Goal: Subscribe to service/newsletter

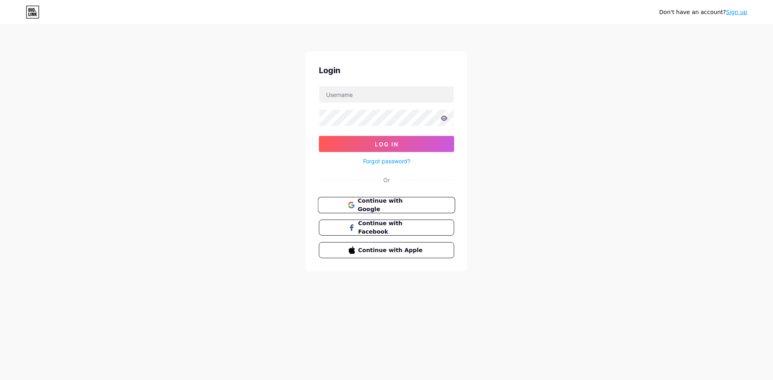
click at [362, 210] on button "Continue with Google" at bounding box center [386, 205] width 137 height 16
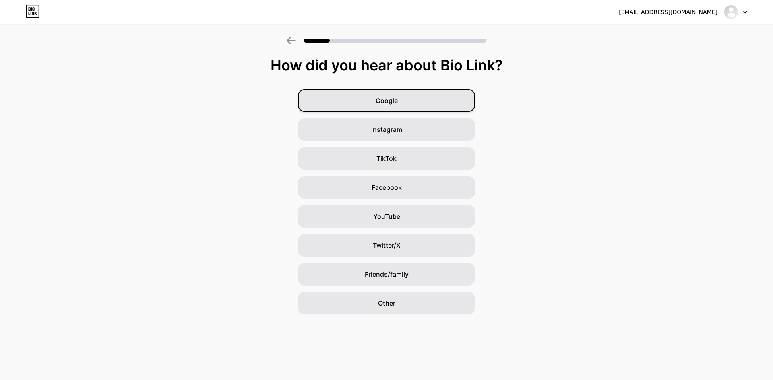
click at [448, 91] on div "Google" at bounding box center [386, 100] width 177 height 23
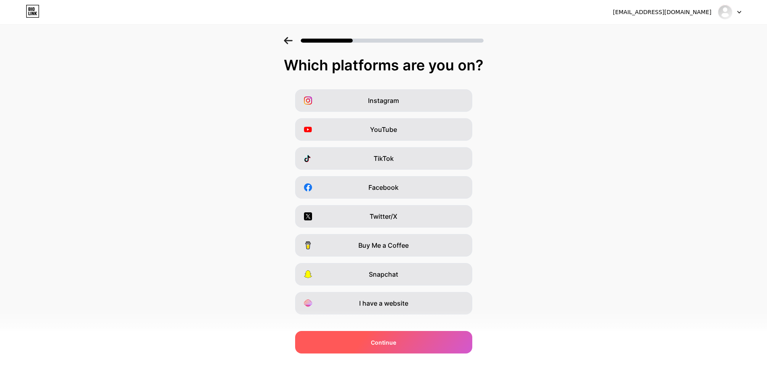
click at [406, 342] on div "Continue" at bounding box center [383, 342] width 177 height 23
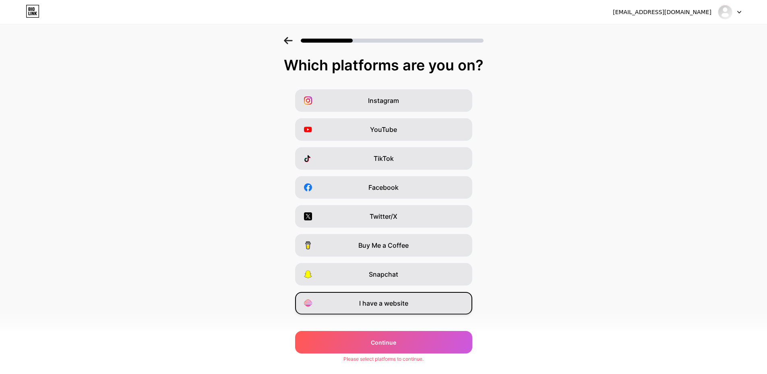
click at [407, 299] on span "I have a website" at bounding box center [383, 304] width 49 height 10
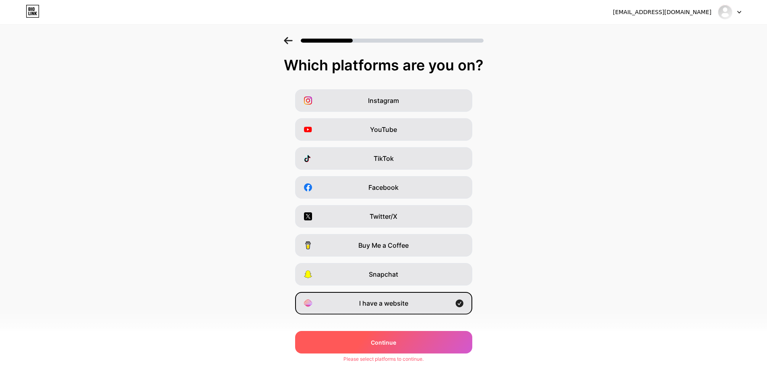
click at [398, 334] on div "Continue" at bounding box center [383, 342] width 177 height 23
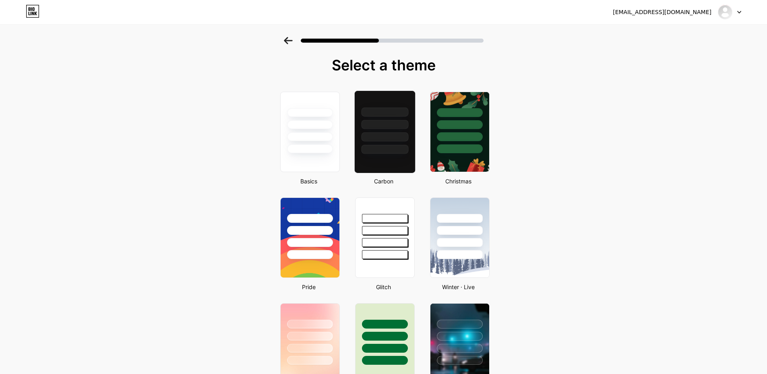
click at [414, 139] on div at bounding box center [384, 122] width 60 height 63
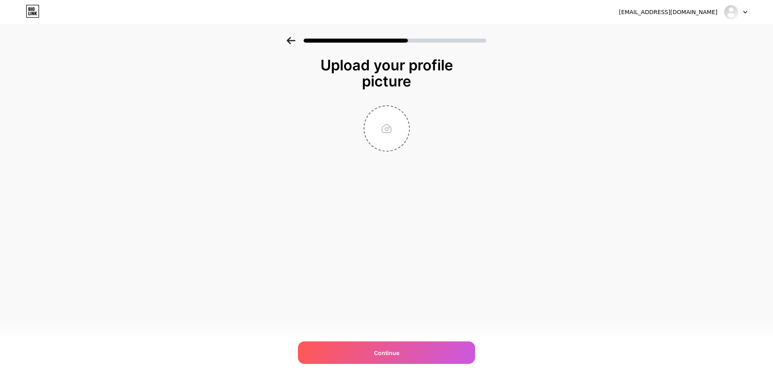
click at [325, 225] on div "lamirija52@gmail.com Logout Link Copied Upload your profile picture Continue" at bounding box center [386, 190] width 773 height 380
click at [389, 91] on div "Upload your profile picture Continue" at bounding box center [386, 104] width 161 height 95
click at [378, 134] on input "file" at bounding box center [386, 128] width 45 height 45
type input "C:\fakepath\WhatsApp Image 2025-10-05 at 4.04.02 PM (1).jpeg"
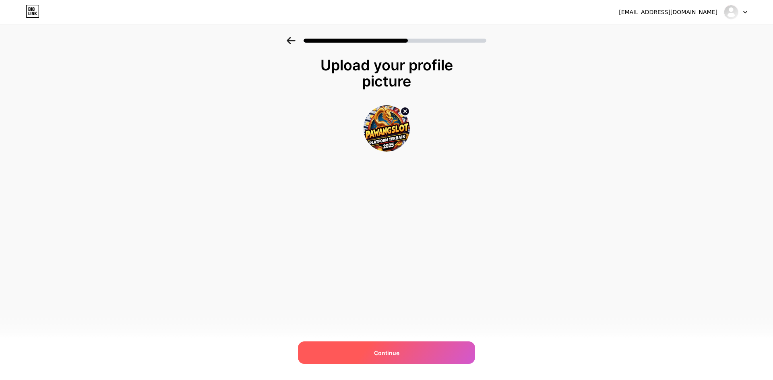
click at [407, 355] on div "Continue" at bounding box center [386, 353] width 177 height 23
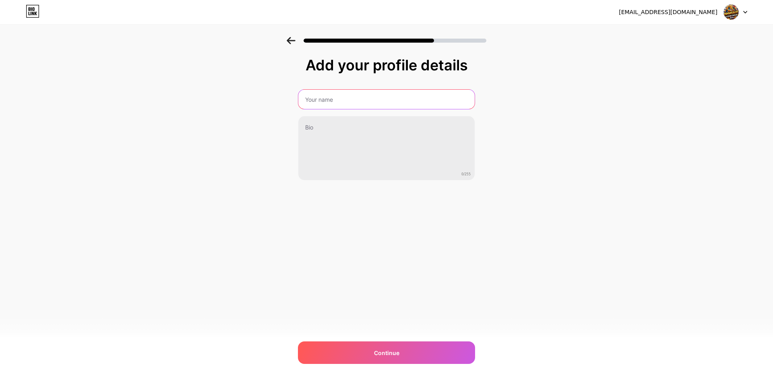
click at [341, 99] on input "text" at bounding box center [386, 99] width 176 height 19
type input "bluemingcfd"
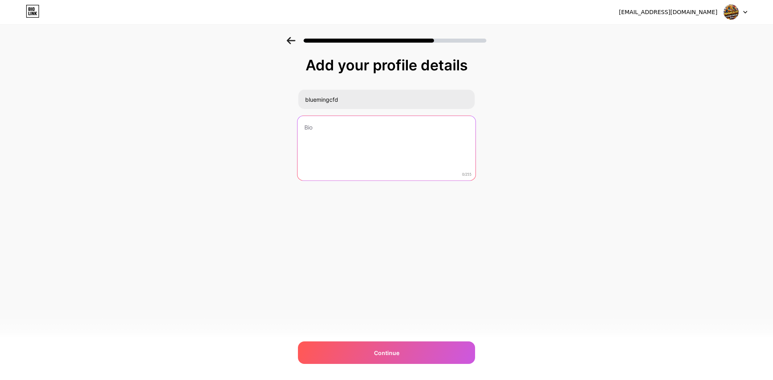
click at [326, 119] on textarea at bounding box center [386, 149] width 178 height 66
click at [370, 149] on textarea at bounding box center [386, 149] width 178 height 66
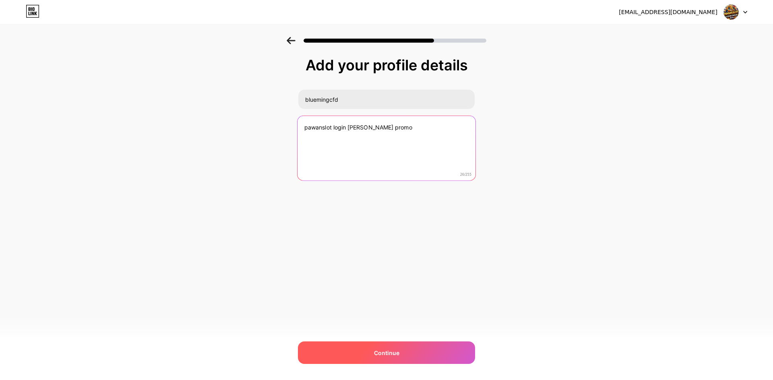
type textarea "pawanslot login dan promo"
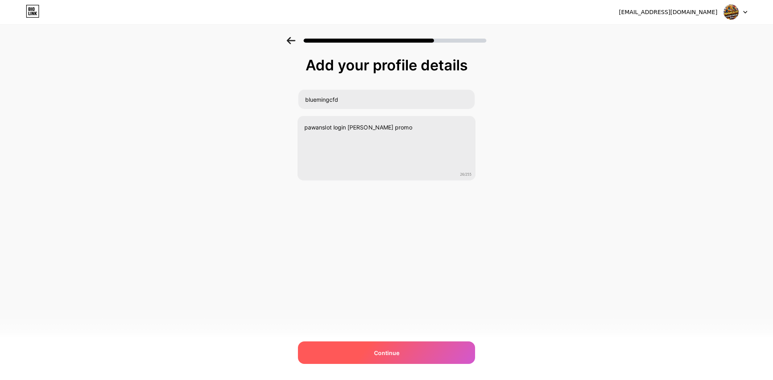
click at [315, 345] on div "Continue" at bounding box center [386, 353] width 177 height 23
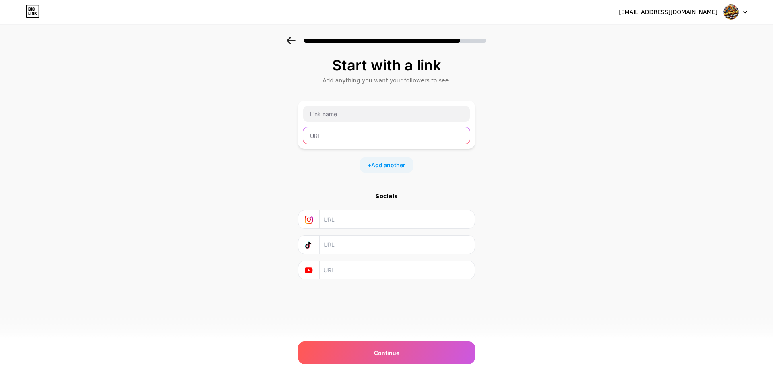
click at [353, 141] on input "text" at bounding box center [386, 136] width 167 height 16
type input "https://blueming.cfd"
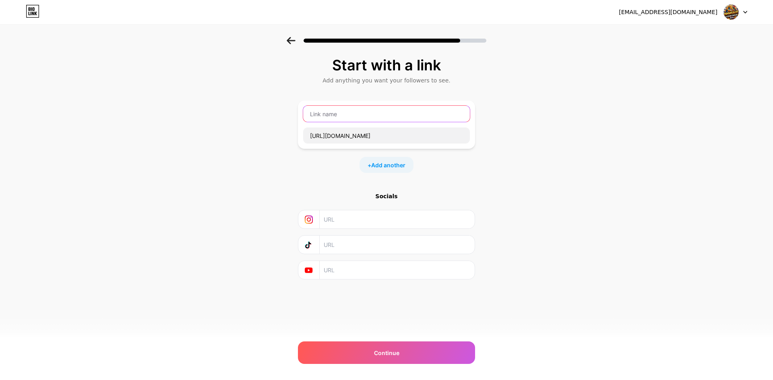
click at [359, 119] on input "text" at bounding box center [386, 114] width 167 height 16
type input "l"
type input "Link Alternatif"
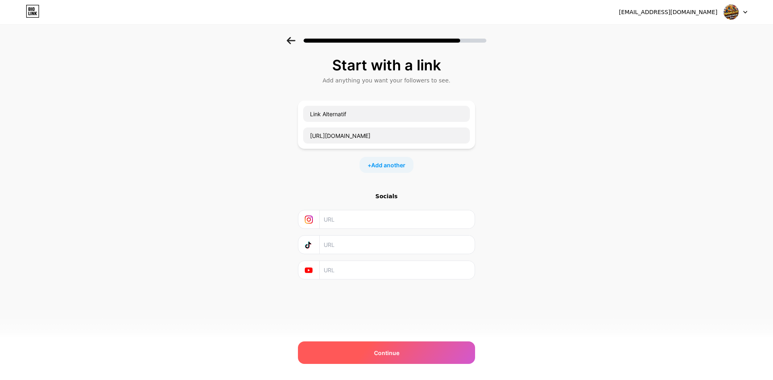
click at [364, 364] on div "Continue" at bounding box center [386, 353] width 177 height 23
click at [371, 343] on div "Continue" at bounding box center [386, 353] width 177 height 23
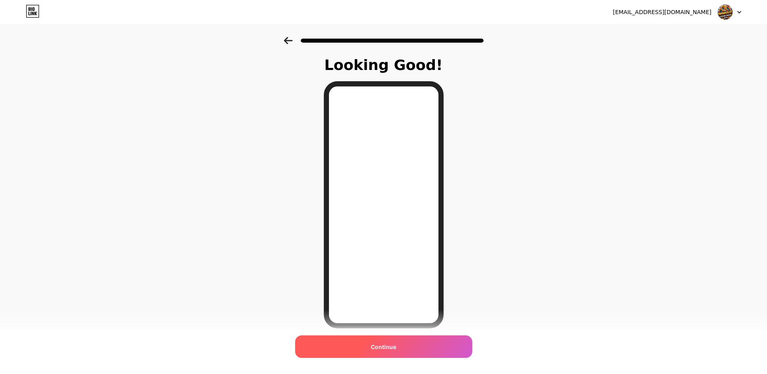
click at [377, 352] on div "Continue" at bounding box center [383, 347] width 177 height 23
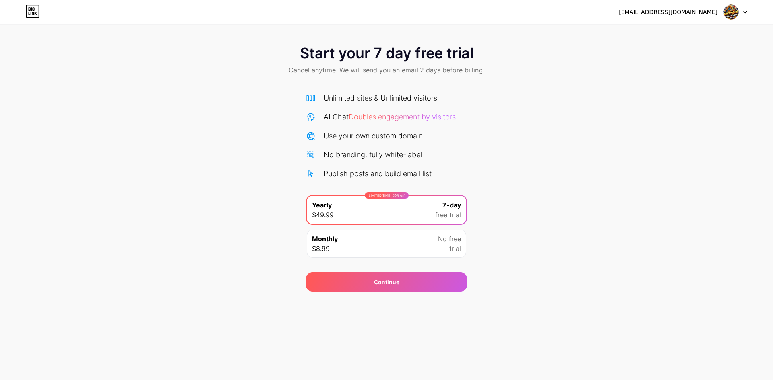
click at [387, 143] on div "Unlimited sites & Unlimited visitors AI Chat Doubles engagement by visitors Use…" at bounding box center [386, 136] width 161 height 87
click at [718, 12] on div "[EMAIL_ADDRESS][DOMAIN_NAME]" at bounding box center [683, 12] width 128 height 14
click at [731, 12] on img at bounding box center [730, 11] width 15 height 15
click at [435, 122] on div "Unlimited sites & Unlimited visitors AI Chat Doubles engagement by visitors Use…" at bounding box center [386, 136] width 161 height 87
click at [404, 285] on div "Continue" at bounding box center [386, 281] width 161 height 19
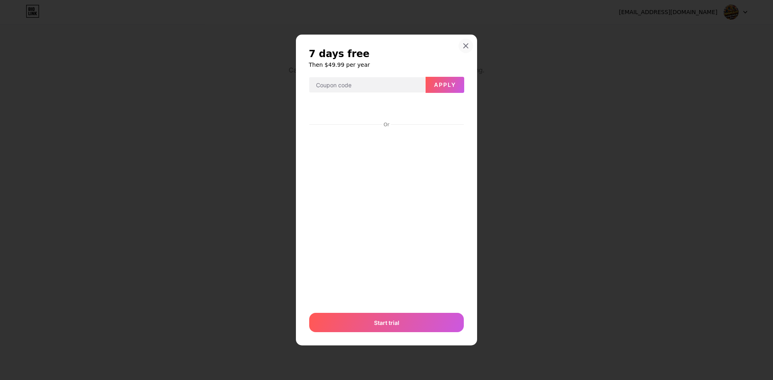
click at [469, 51] on div at bounding box center [465, 46] width 14 height 14
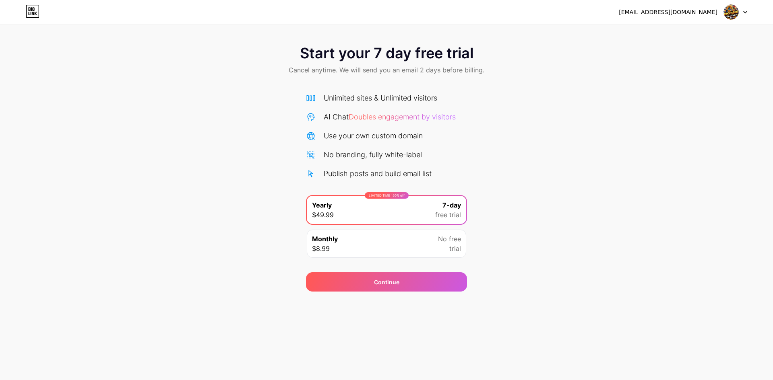
click at [29, 6] on icon at bounding box center [33, 11] width 14 height 13
click at [670, 14] on div "[EMAIL_ADDRESS][DOMAIN_NAME]" at bounding box center [668, 12] width 99 height 8
click at [688, 14] on div "[EMAIL_ADDRESS][DOMAIN_NAME]" at bounding box center [668, 12] width 99 height 8
click at [402, 223] on div "LIMITED TIME : 50% off Yearly $49.99 7-day free trial" at bounding box center [386, 210] width 159 height 28
click at [393, 234] on div "Monthly $8.99 No free trial" at bounding box center [386, 244] width 159 height 28
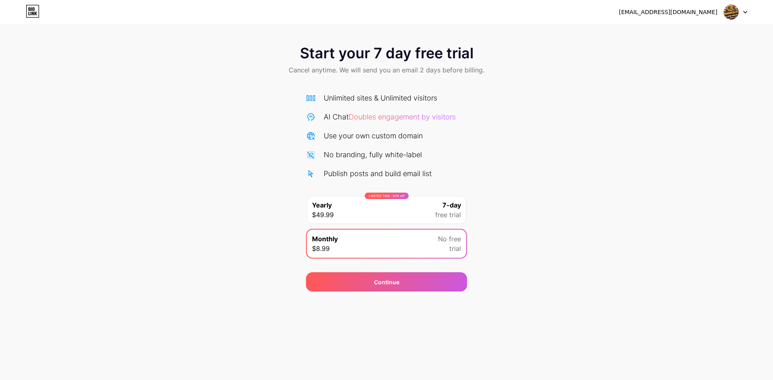
click at [354, 322] on div "lamirija52@gmail.com Logout Link Copied Start your 7 day free trial Cancel anyt…" at bounding box center [386, 190] width 773 height 380
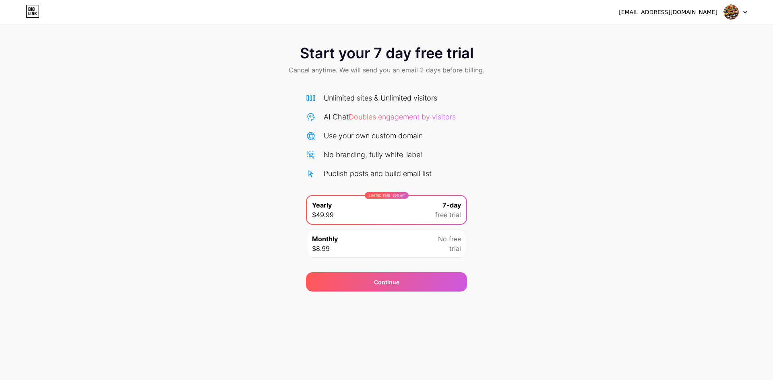
click at [346, 228] on div "LIMITED TIME : 50% off Yearly $49.99 7-day free trial Monthly $8.99 No free tri…" at bounding box center [386, 229] width 161 height 68
click at [356, 243] on div "Monthly $8.99 No free trial" at bounding box center [386, 244] width 159 height 28
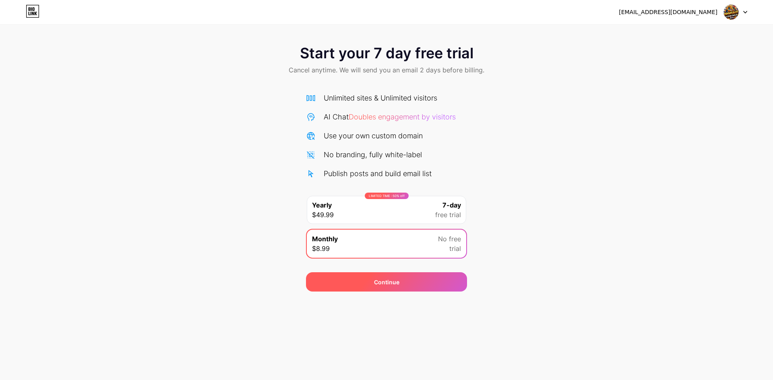
click at [355, 273] on div "Continue" at bounding box center [386, 281] width 161 height 19
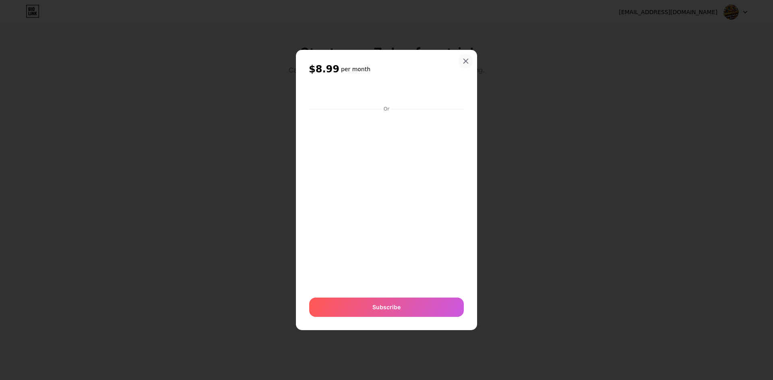
click at [460, 56] on div "$8.99 per month Or Subscribe" at bounding box center [386, 190] width 181 height 280
click at [467, 56] on div at bounding box center [465, 61] width 14 height 14
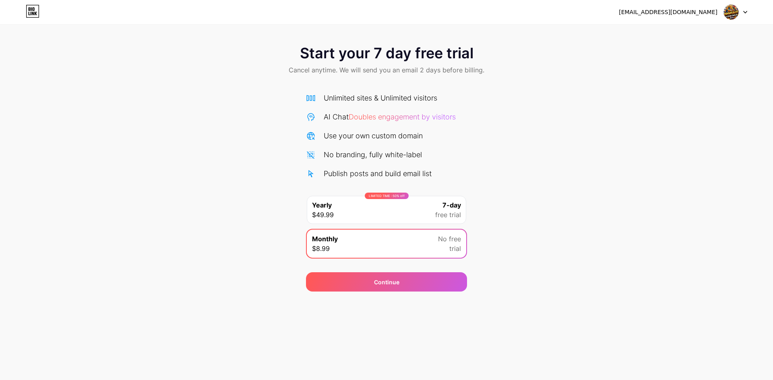
click at [400, 212] on div "LIMITED TIME : 50% off Yearly $49.99 7-day free trial" at bounding box center [386, 210] width 159 height 28
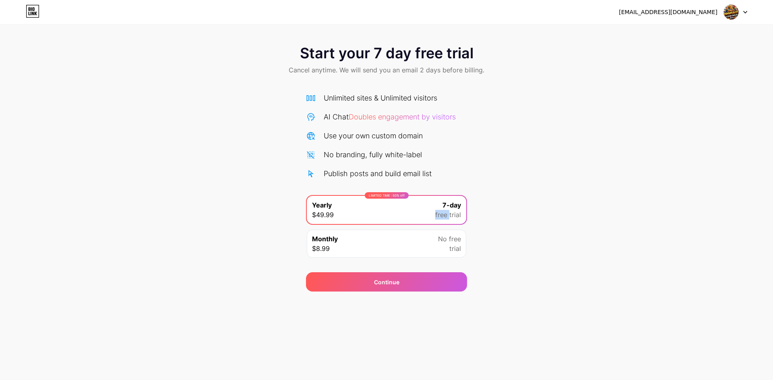
click at [400, 212] on div "LIMITED TIME : 50% off Yearly $49.99 7-day free trial" at bounding box center [386, 210] width 159 height 28
click at [400, 196] on div "LIMITED TIME : 50% off" at bounding box center [387, 195] width 44 height 6
click at [632, 109] on div "Start your 7 day free trial Cancel anytime. We will send you an email 2 days be…" at bounding box center [386, 164] width 773 height 255
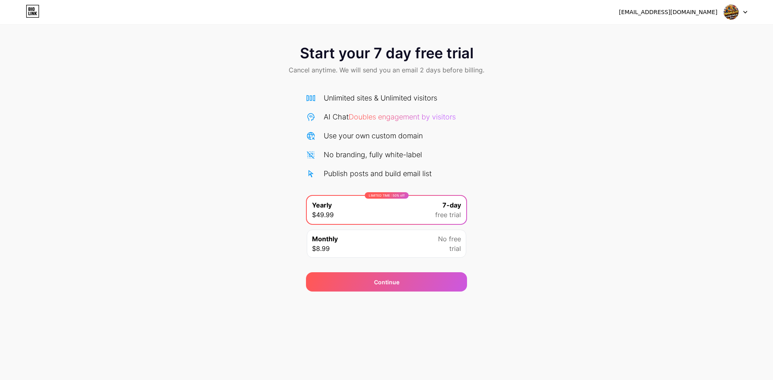
click at [678, 15] on div "[EMAIL_ADDRESS][DOMAIN_NAME]" at bounding box center [668, 12] width 99 height 8
drag, startPoint x: 314, startPoint y: 58, endPoint x: 177, endPoint y: 58, distance: 136.8
click at [299, 58] on div "Start your 7 day free trial Cancel anytime. We will send you an email 2 days be…" at bounding box center [386, 60] width 773 height 47
